Goal: Task Accomplishment & Management: Manage account settings

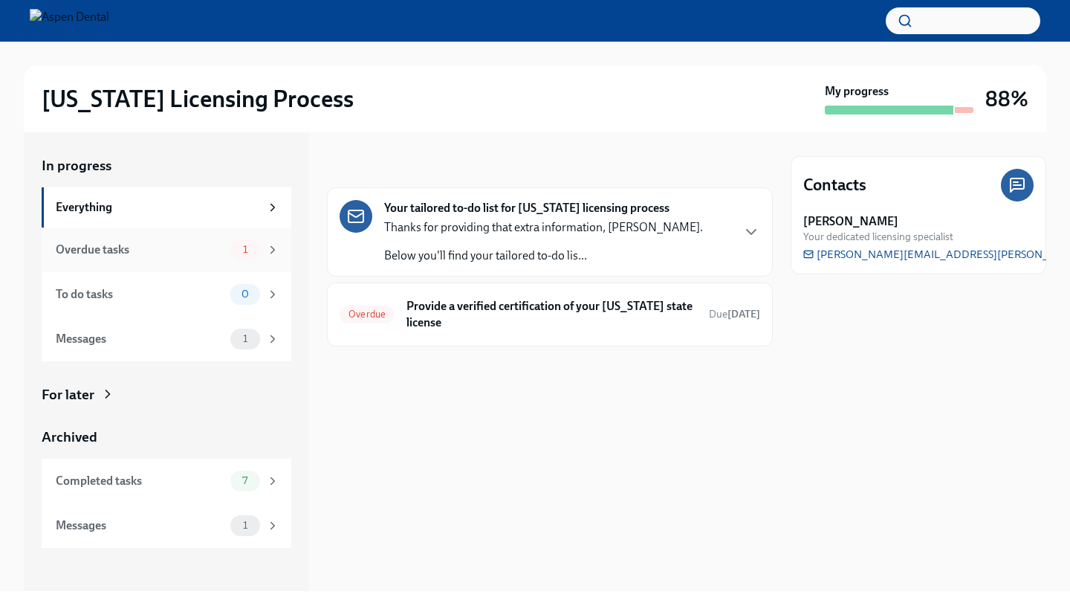
click at [201, 242] on div "Overdue tasks" at bounding box center [140, 250] width 169 height 16
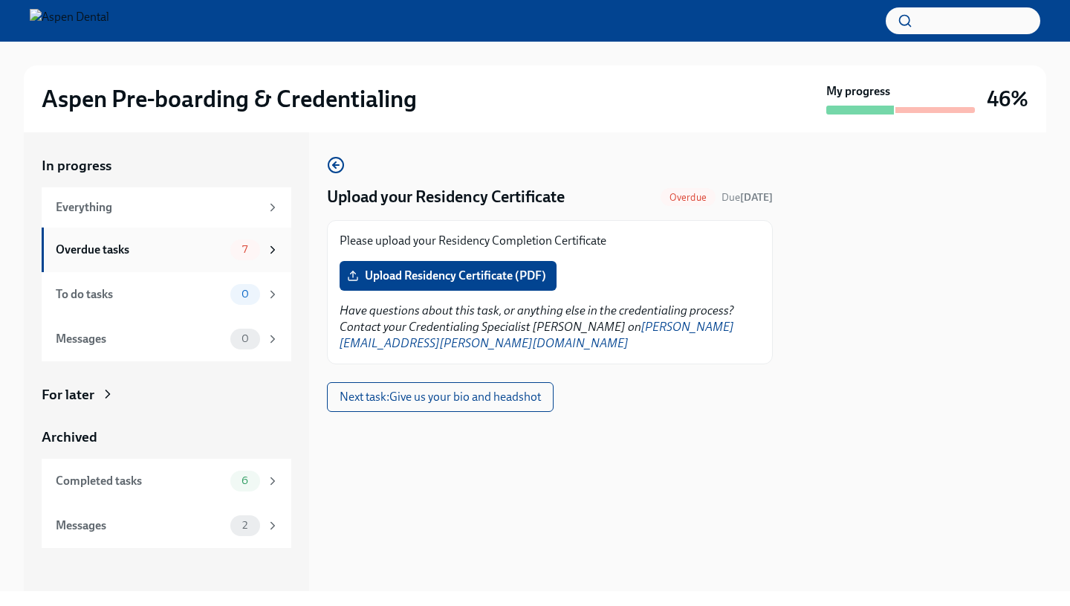
click at [201, 253] on div "Overdue tasks" at bounding box center [140, 250] width 169 height 16
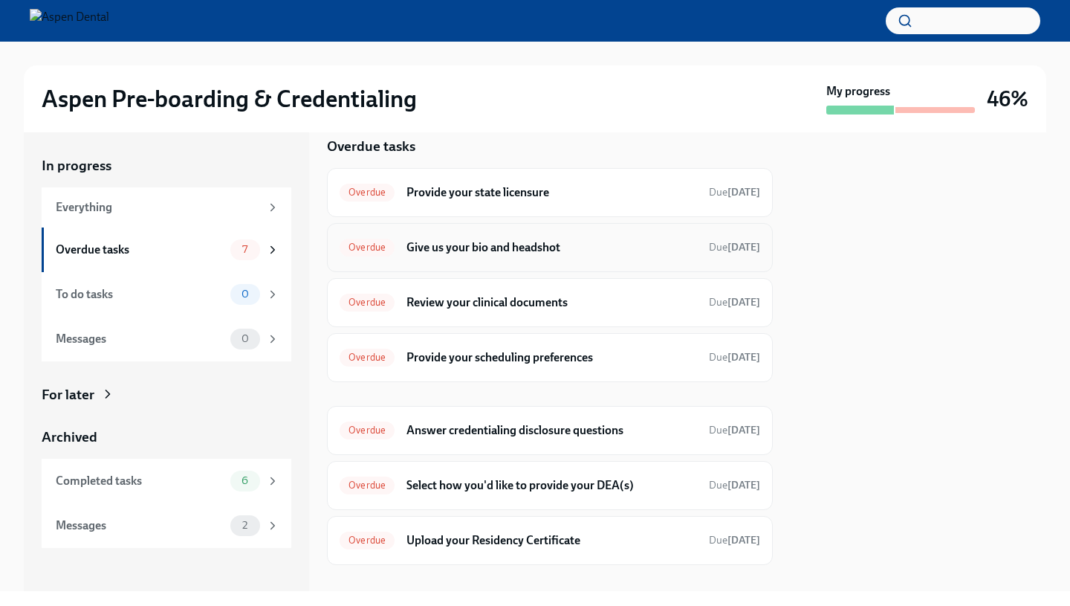
scroll to position [20, 0]
click at [381, 487] on span "Overdue" at bounding box center [367, 484] width 55 height 11
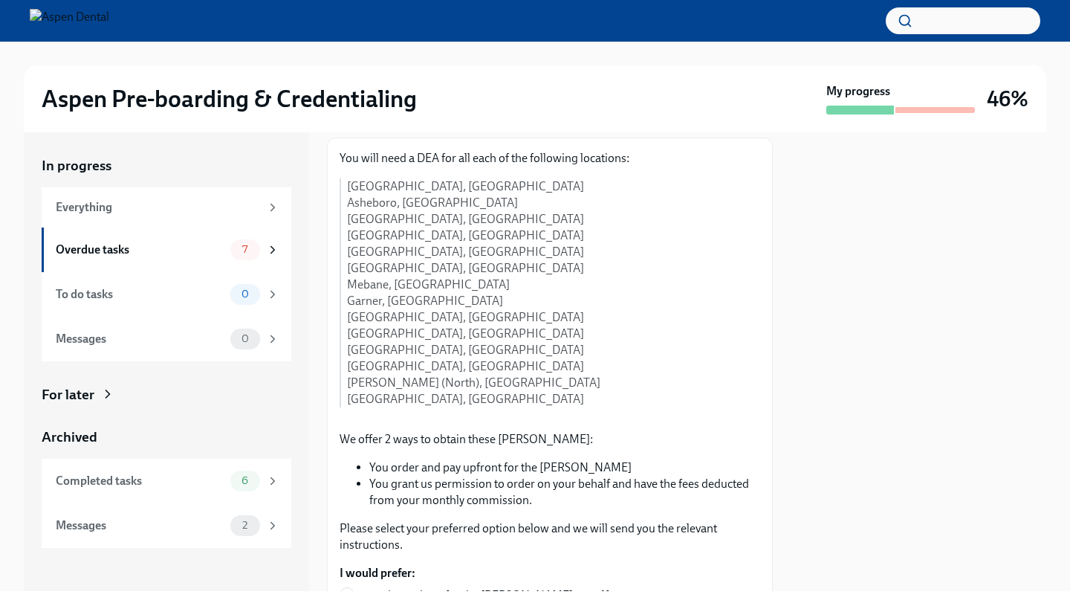
scroll to position [71, 0]
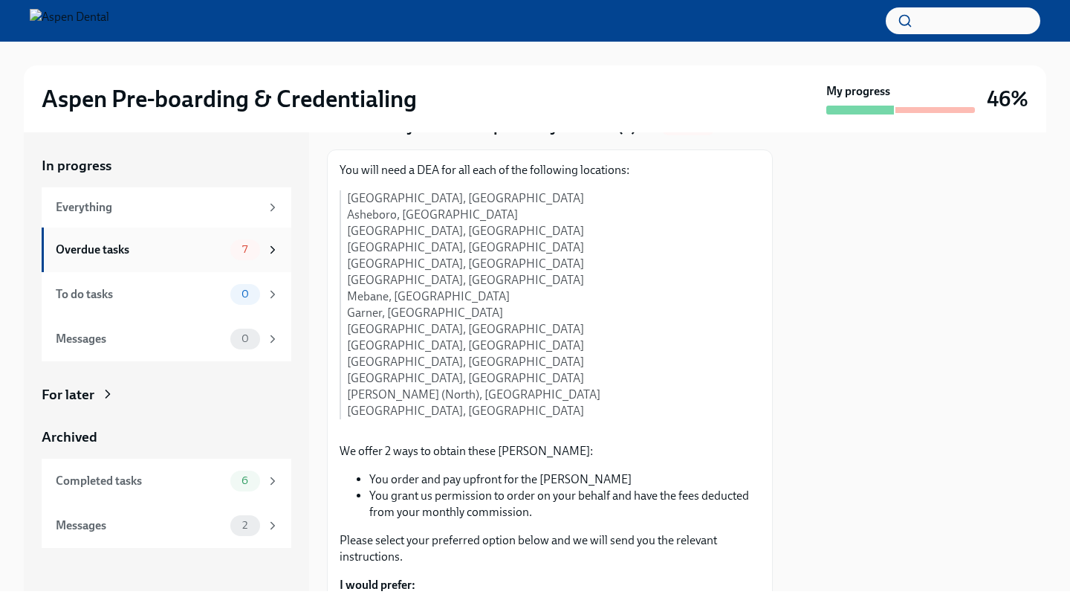
click at [191, 262] on div "Overdue tasks 7" at bounding box center [167, 249] width 250 height 45
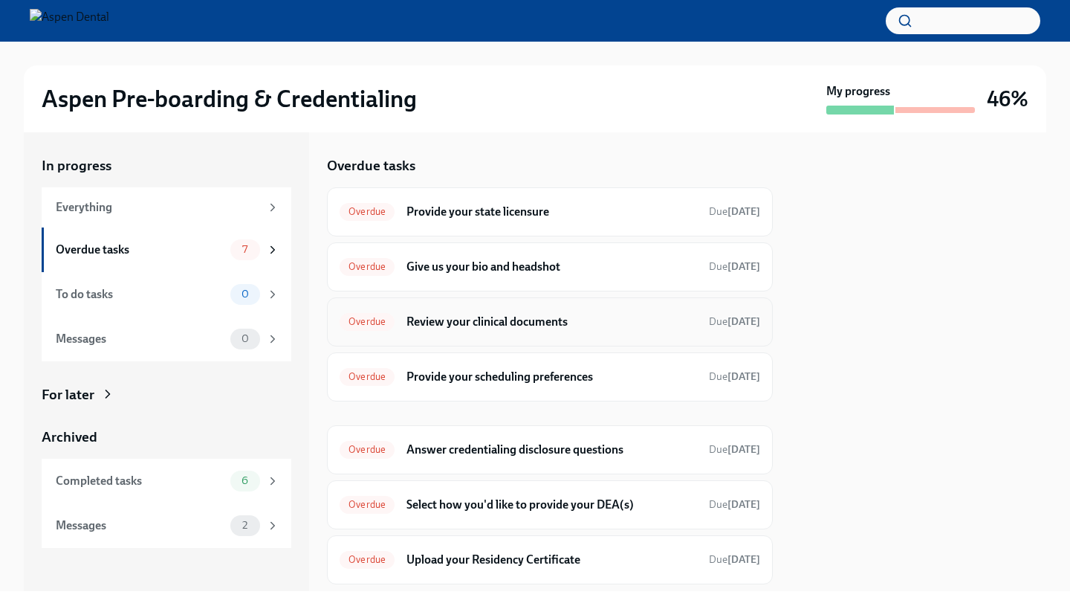
click at [368, 318] on span "Overdue" at bounding box center [367, 321] width 55 height 11
